Goal: Navigation & Orientation: Find specific page/section

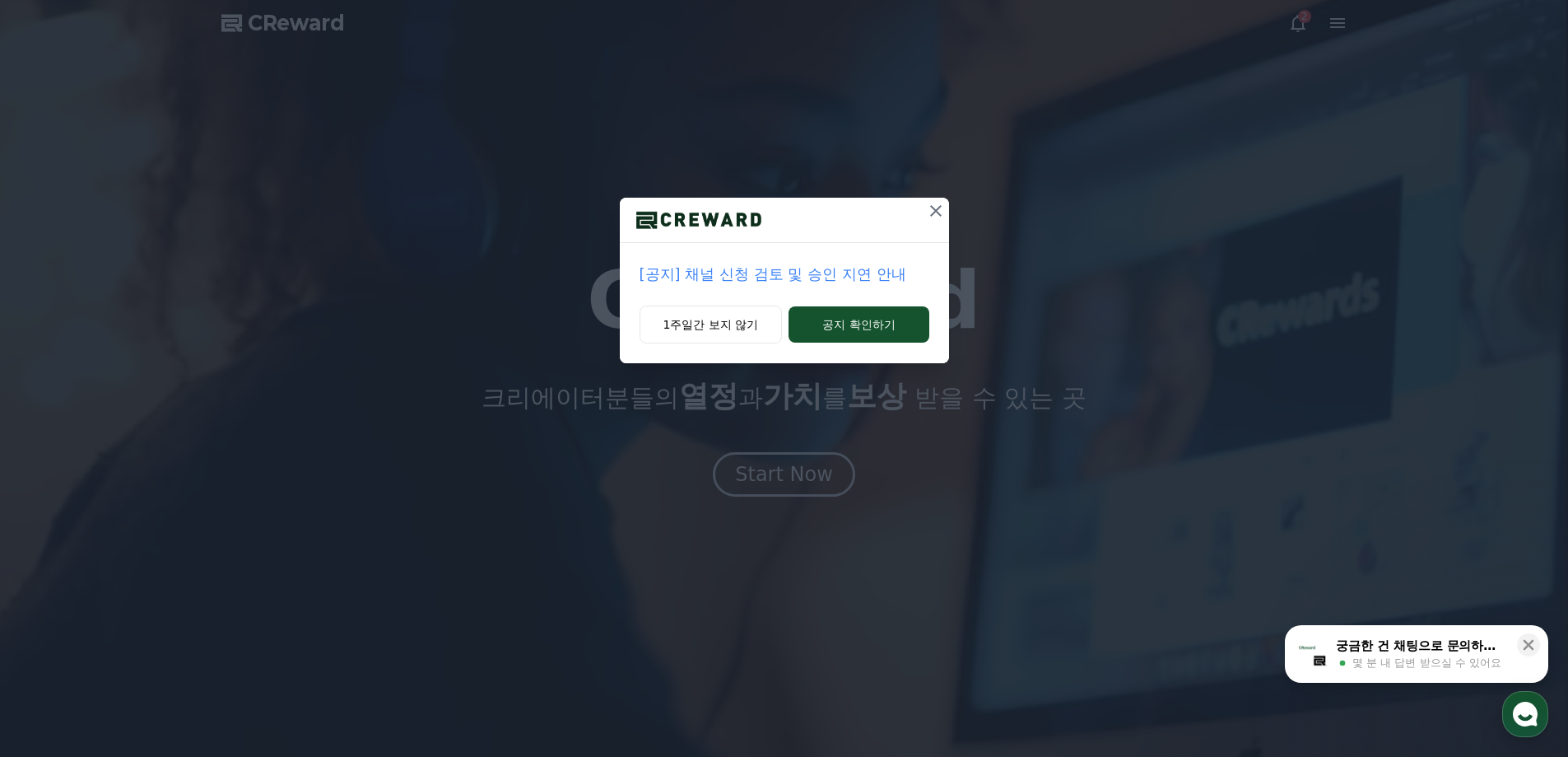
click at [1394, 649] on div "궁금한 건 채팅으로 문의하세요" at bounding box center [1422, 645] width 172 height 16
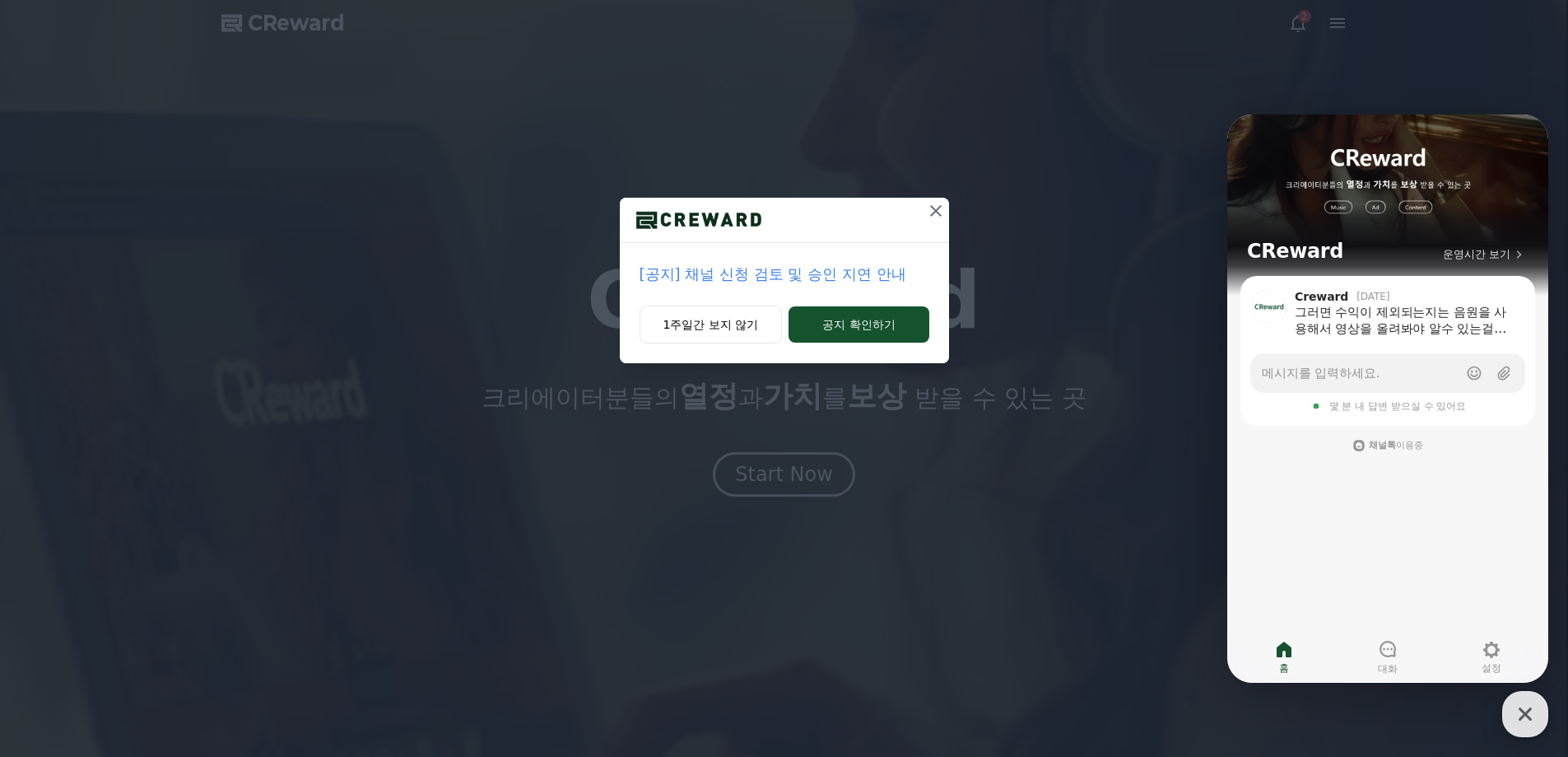
click at [1530, 715] on icon "button" at bounding box center [1526, 714] width 29 height 29
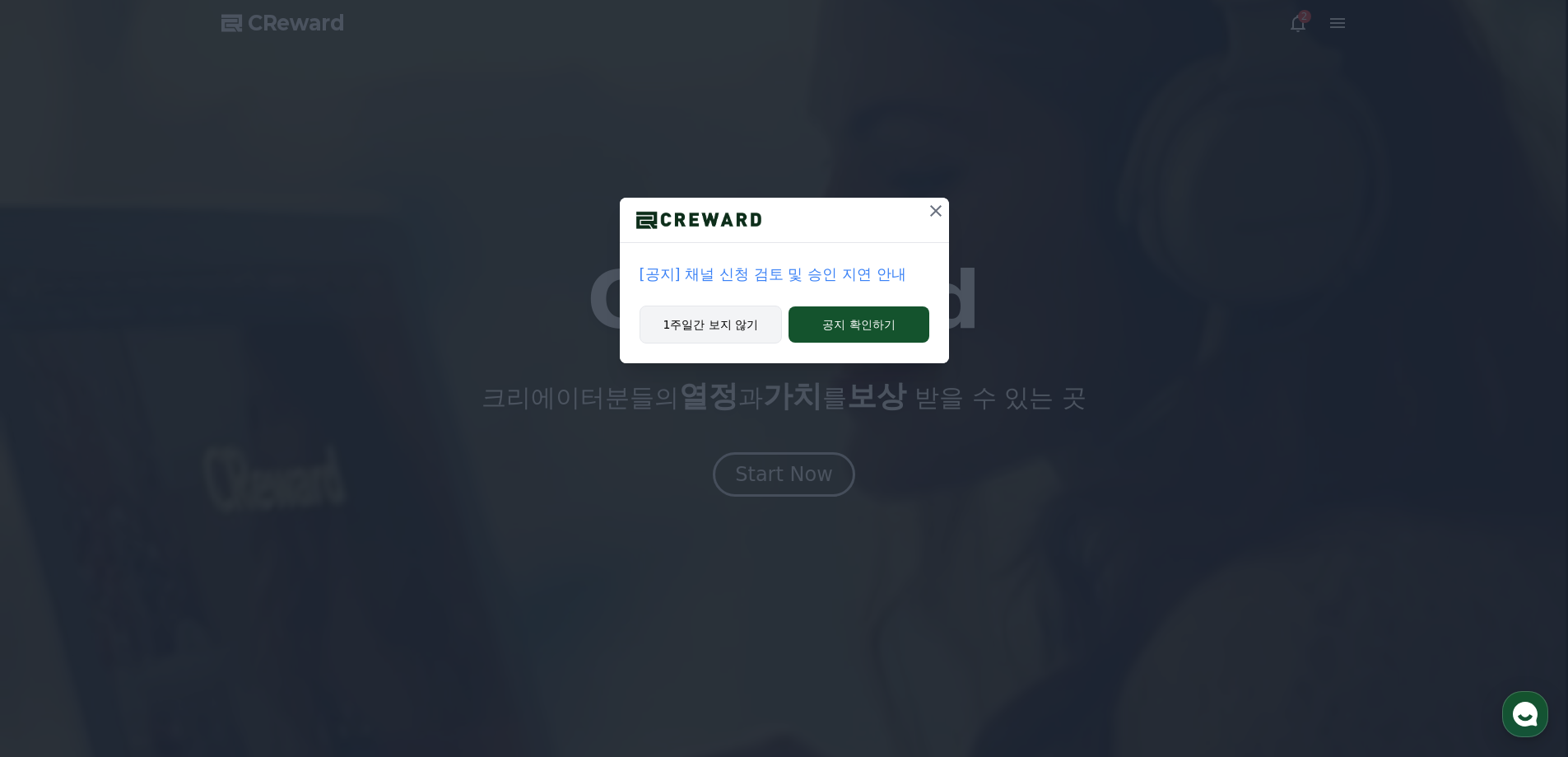
click at [727, 317] on button "1주일간 보지 않기" at bounding box center [711, 324] width 143 height 38
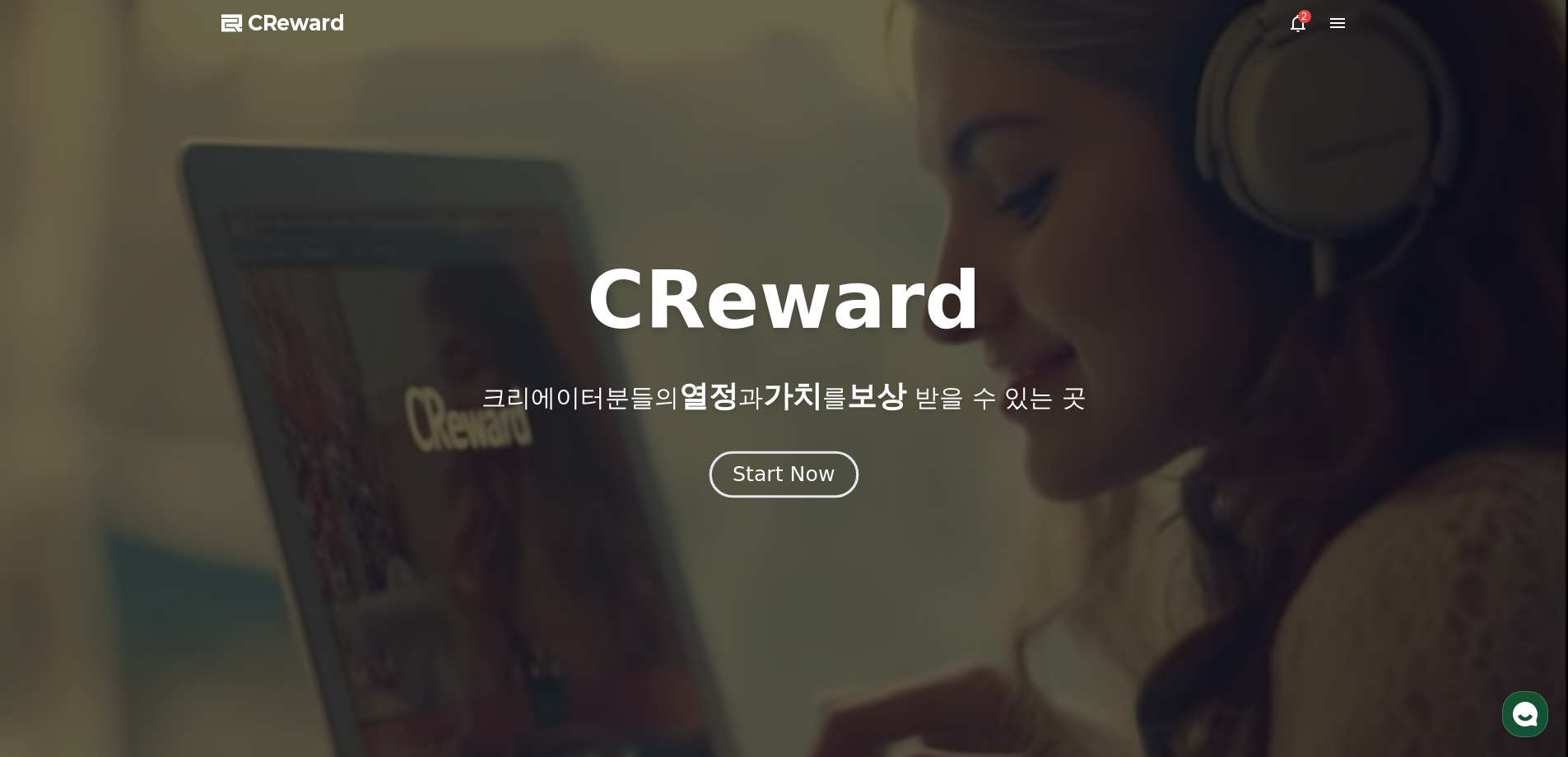
click at [774, 480] on div "Start Now" at bounding box center [784, 474] width 102 height 28
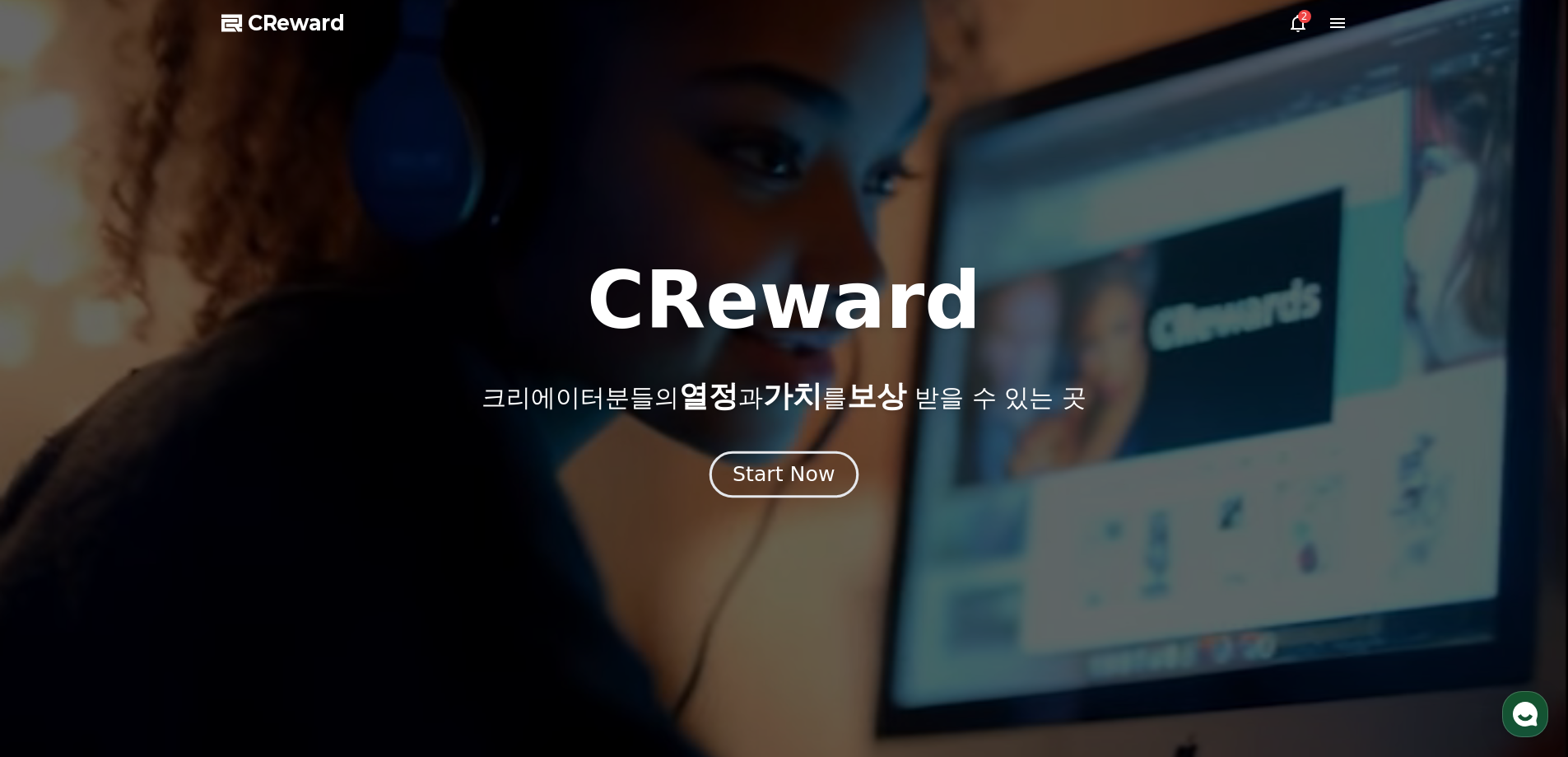
click at [772, 493] on button "Start Now" at bounding box center [784, 474] width 149 height 47
